Goal: Navigation & Orientation: Understand site structure

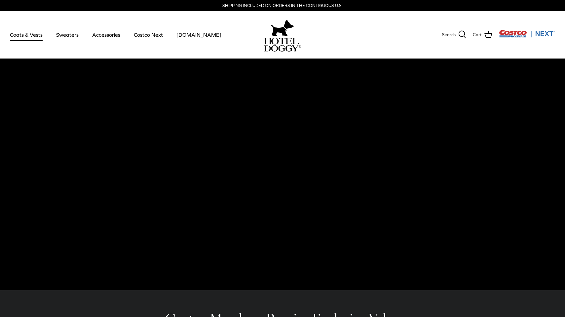
click at [34, 35] on link "Coats & Vests" at bounding box center [26, 34] width 45 height 22
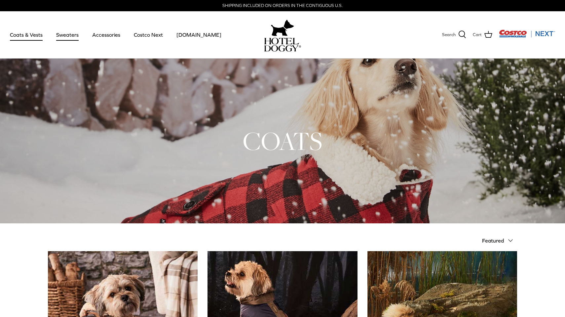
click at [68, 37] on link "Sweaters" at bounding box center [67, 34] width 34 height 22
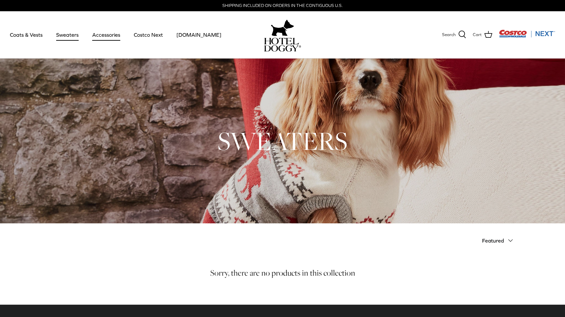
click at [104, 33] on link "Accessories" at bounding box center [106, 34] width 40 height 22
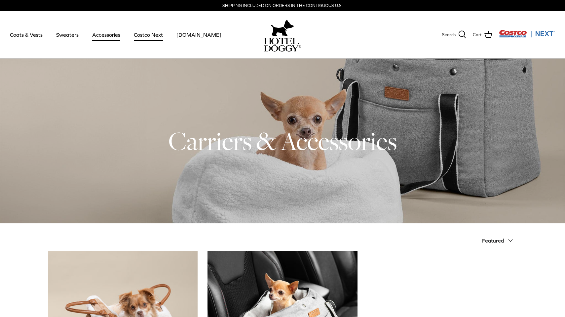
click at [146, 37] on link "Costco Next" at bounding box center [148, 34] width 41 height 22
